Goal: Find specific page/section: Find specific page/section

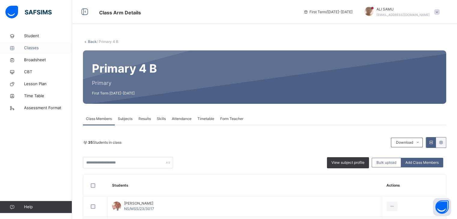
click at [34, 47] on span "Classes" at bounding box center [48, 48] width 48 height 6
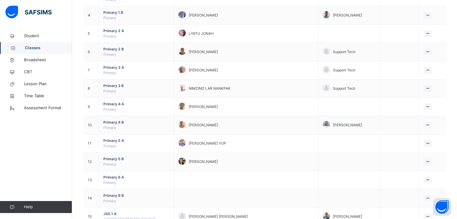
scroll to position [121, 0]
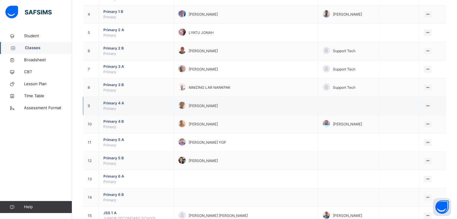
click at [429, 101] on td "View Class" at bounding box center [432, 106] width 27 height 18
click at [191, 102] on div "[PERSON_NAME]" at bounding box center [245, 106] width 135 height 9
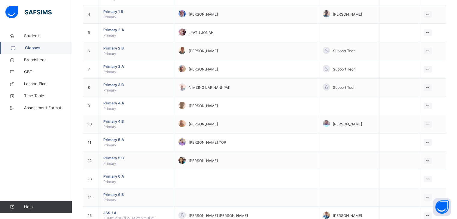
click at [42, 45] on link "Classes" at bounding box center [36, 48] width 72 height 12
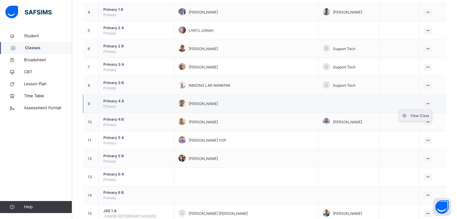
click at [422, 113] on div "View Class" at bounding box center [419, 116] width 19 height 6
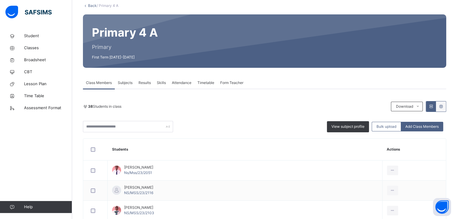
scroll to position [37, 0]
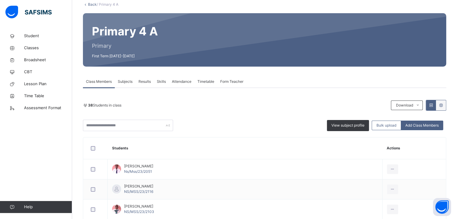
click at [180, 81] on span "Attendance" at bounding box center [182, 81] width 20 height 5
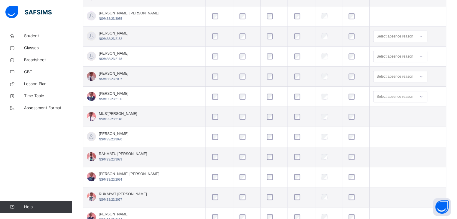
scroll to position [253, 0]
